Goal: Check status: Check status

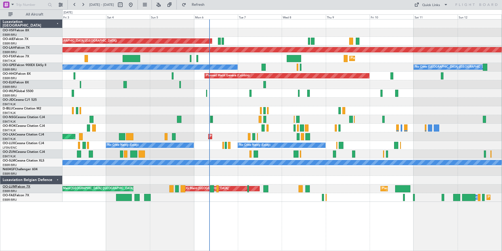
click at [25, 186] on link "OO-LUM Falcon 7X" at bounding box center [17, 186] width 28 height 3
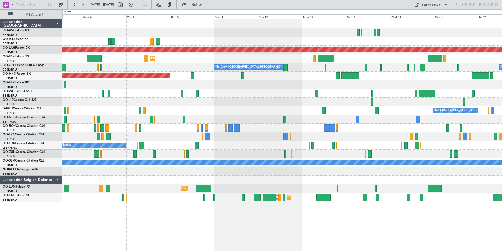
click at [201, 55] on div "Unplanned Maint [GEOGRAPHIC_DATA] ([GEOGRAPHIC_DATA]) Planned [GEOGRAPHIC_DATA]…" at bounding box center [283, 110] width 440 height 182
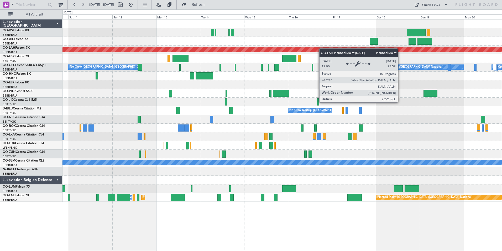
click at [201, 52] on div "Planned Maint [PERSON_NAME]-[GEOGRAPHIC_DATA][PERSON_NAME] ([GEOGRAPHIC_DATA][P…" at bounding box center [283, 110] width 440 height 182
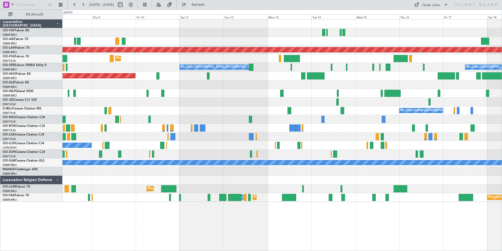
click at [351, 38] on div "Unplanned Maint [GEOGRAPHIC_DATA] ([GEOGRAPHIC_DATA])" at bounding box center [283, 41] width 440 height 9
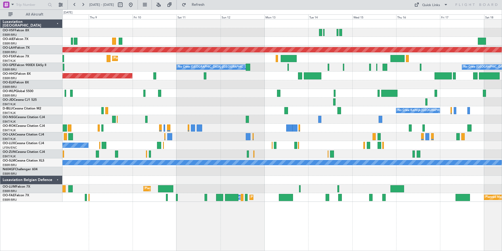
click at [306, 42] on div "Unplanned Maint [GEOGRAPHIC_DATA] ([GEOGRAPHIC_DATA])" at bounding box center [283, 41] width 440 height 9
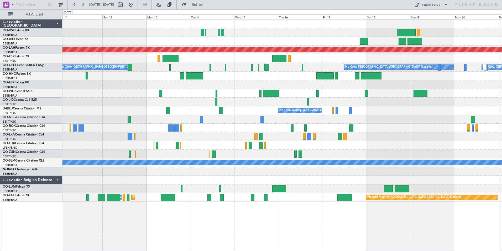
click at [125, 41] on div at bounding box center [283, 41] width 440 height 9
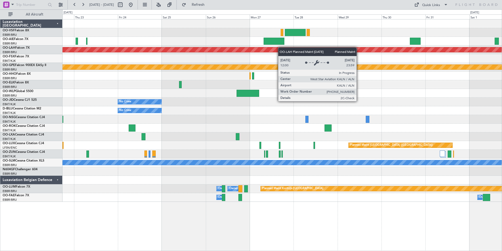
click at [135, 48] on div "Planned Maint [PERSON_NAME]-[GEOGRAPHIC_DATA][PERSON_NAME] ([GEOGRAPHIC_DATA][P…" at bounding box center [283, 110] width 440 height 182
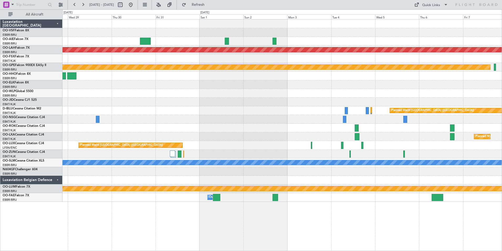
click at [298, 41] on div at bounding box center [283, 41] width 440 height 9
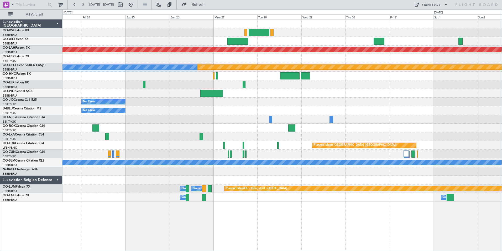
click at [376, 45] on div "Planned Maint [PERSON_NAME]-[GEOGRAPHIC_DATA][PERSON_NAME] ([GEOGRAPHIC_DATA][P…" at bounding box center [283, 110] width 440 height 182
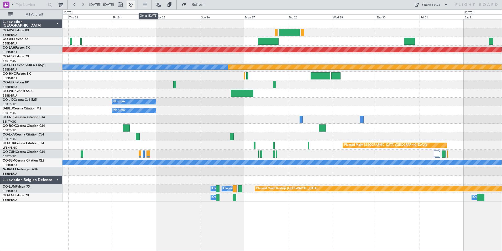
click at [135, 4] on button at bounding box center [131, 5] width 8 height 8
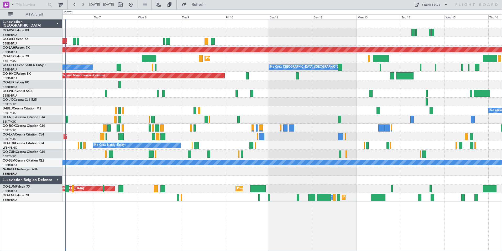
click at [431, 40] on div "Unplanned Maint [GEOGRAPHIC_DATA] ([GEOGRAPHIC_DATA])" at bounding box center [283, 41] width 440 height 9
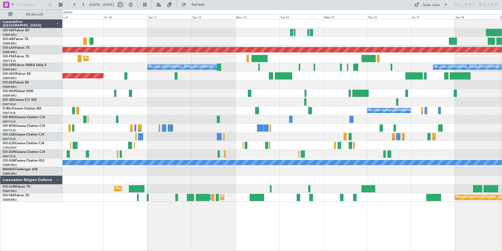
click at [199, 44] on div at bounding box center [283, 41] width 440 height 9
